Goal: Go to known website: Access a specific website the user already knows

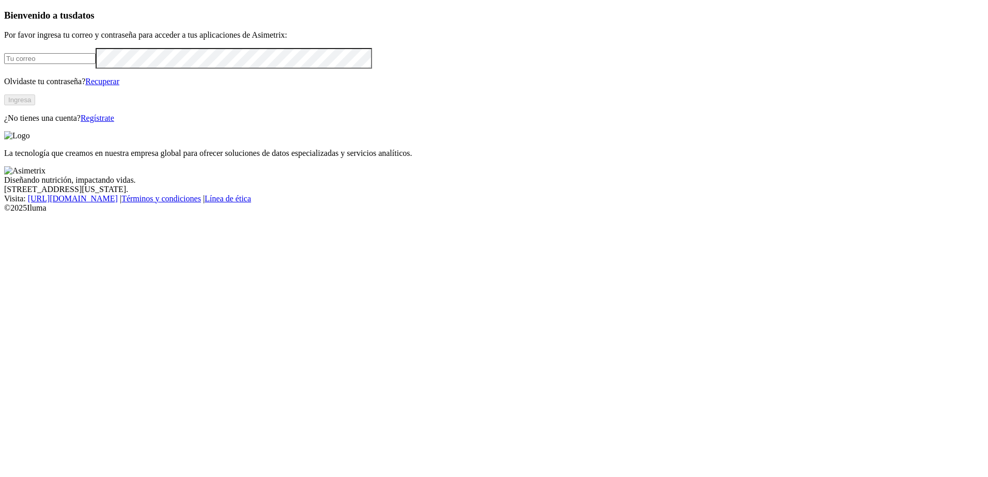
click at [96, 64] on input "email" at bounding box center [49, 58] width 91 height 11
type input "[PERSON_NAME][EMAIL_ADDRESS][PERSON_NAME][DOMAIN_NAME]"
click input "submit" at bounding box center [0, 0] width 0 height 0
